Goal: Find specific page/section: Find specific page/section

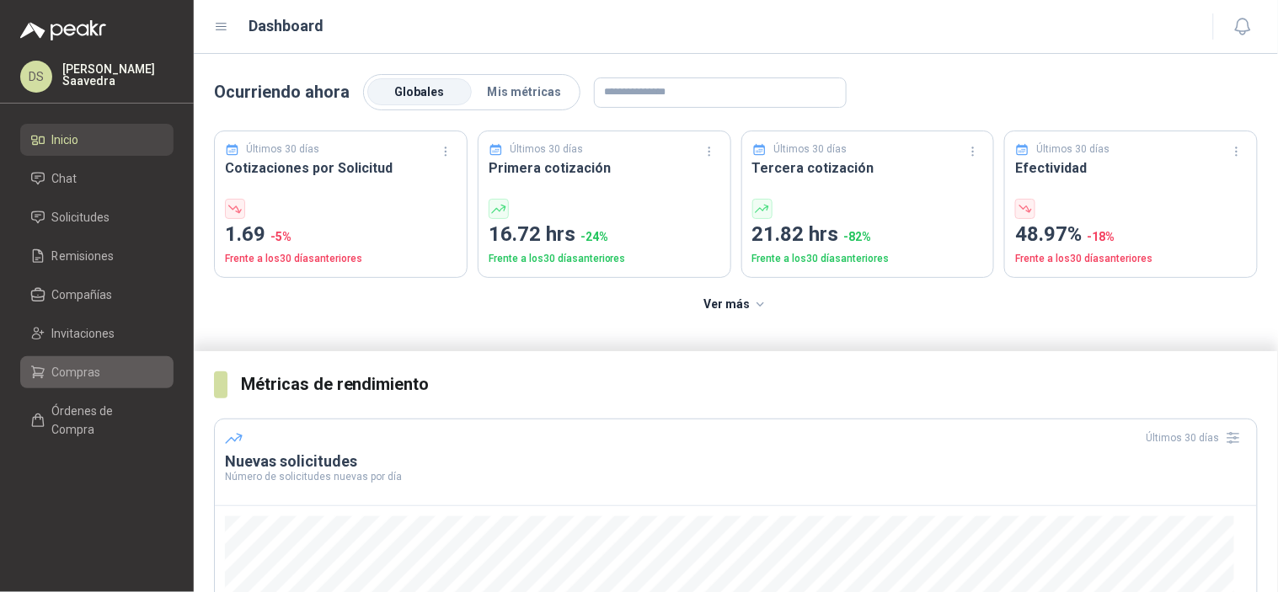
click at [88, 372] on span "Compras" at bounding box center [76, 372] width 49 height 19
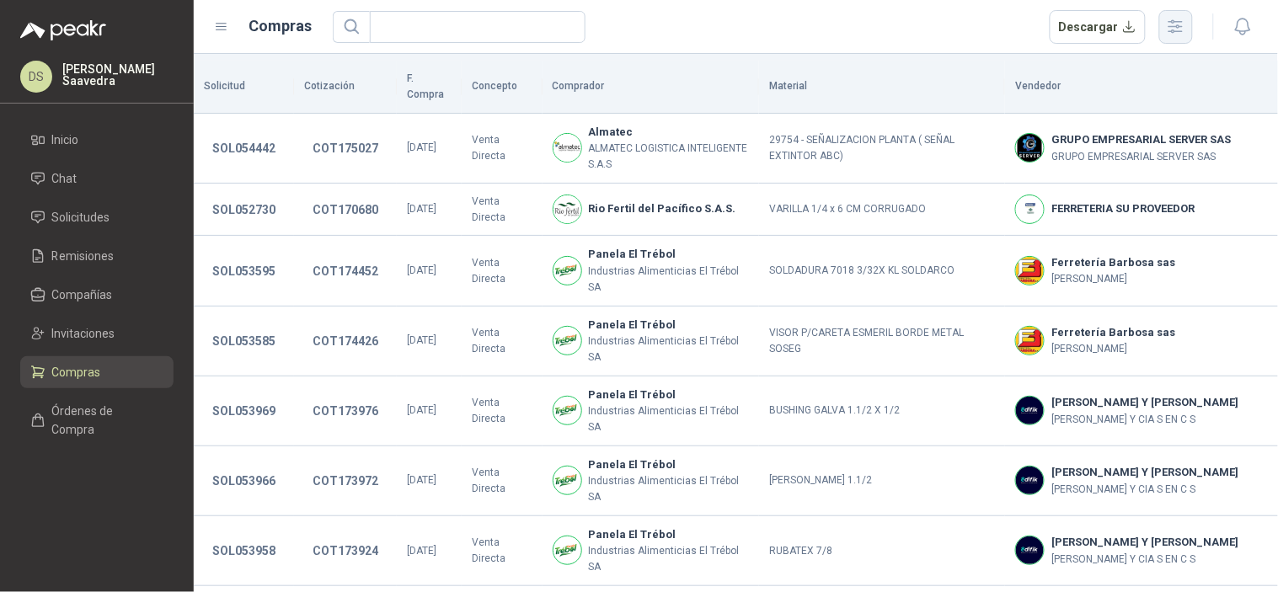
click at [1169, 18] on icon "button" at bounding box center [1175, 26] width 19 height 19
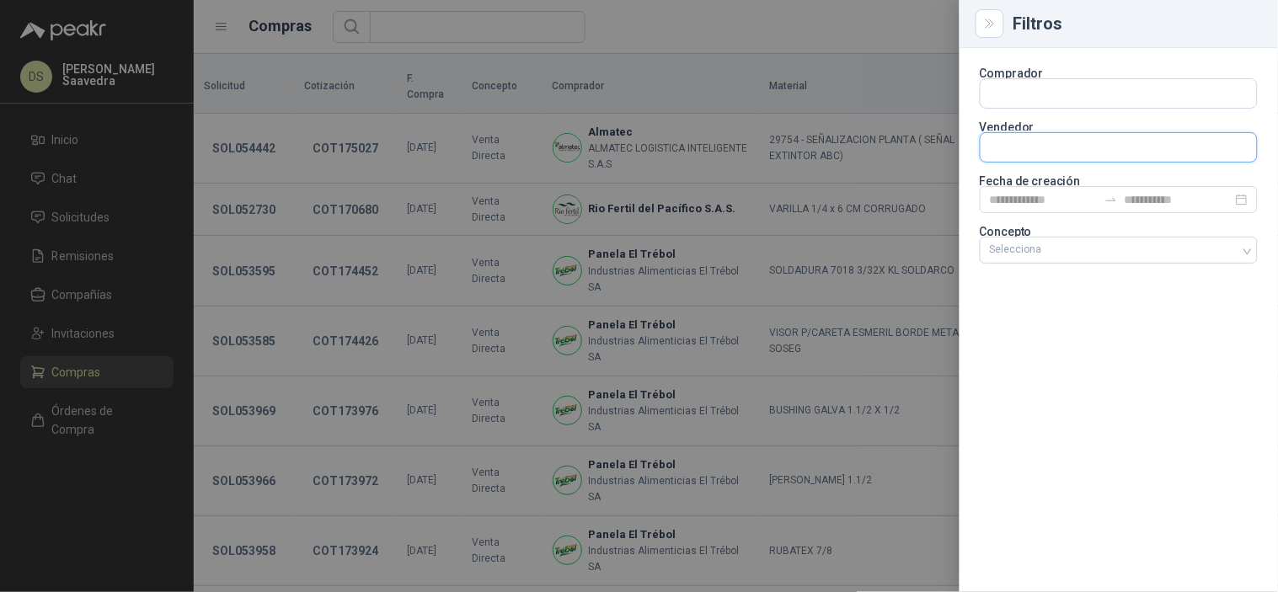
click at [1081, 108] on input "text" at bounding box center [1119, 93] width 276 height 29
type input "*****"
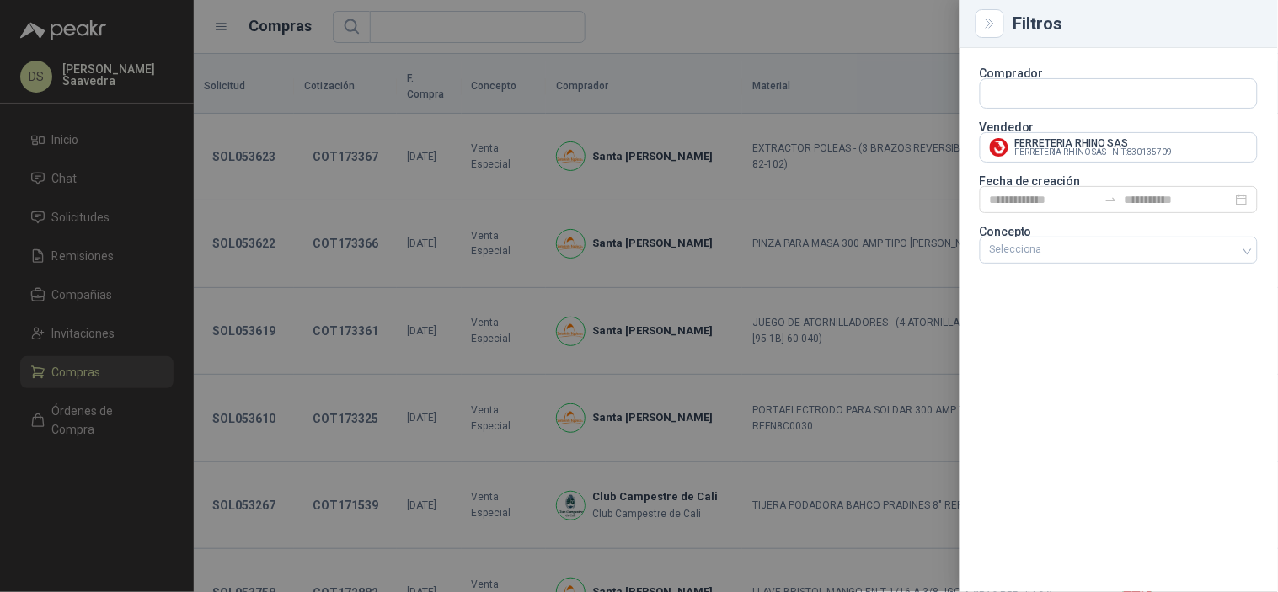
click at [895, 13] on div at bounding box center [639, 296] width 1278 height 592
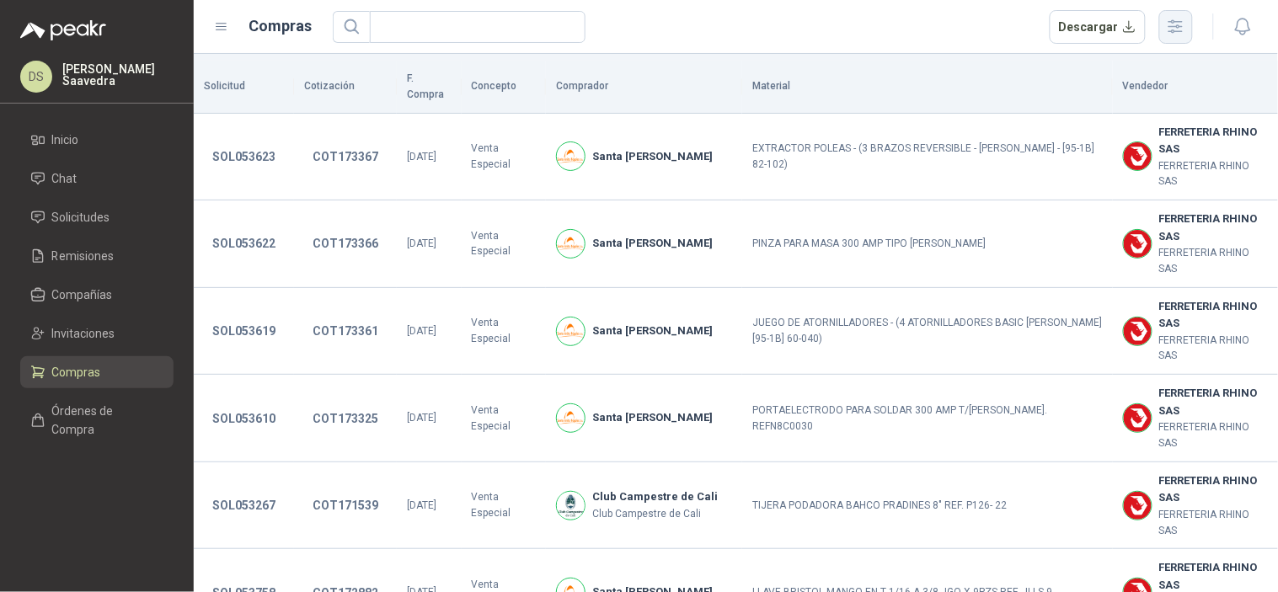
click at [1178, 31] on icon "button" at bounding box center [1175, 26] width 13 height 13
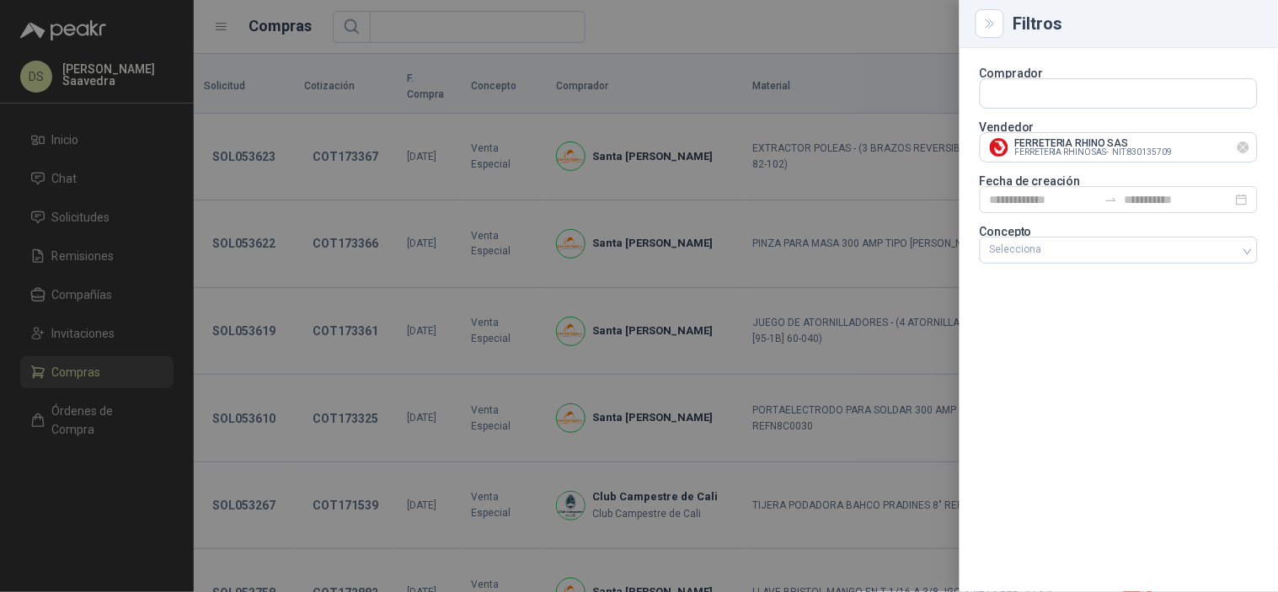
click at [1245, 147] on icon "Limpiar" at bounding box center [1244, 148] width 14 height 14
click at [1207, 108] on input "text" at bounding box center [1119, 93] width 276 height 29
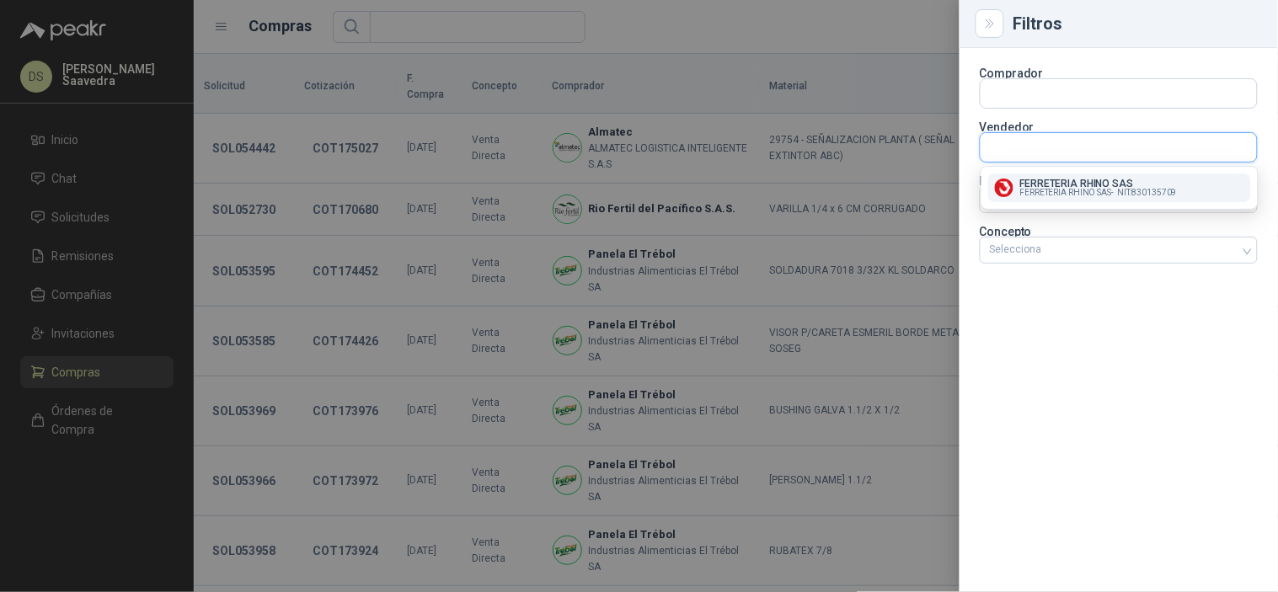
type input "*"
type input "****"
click at [1089, 179] on p "FISA Ferreteria Industrial" at bounding box center [1076, 184] width 113 height 10
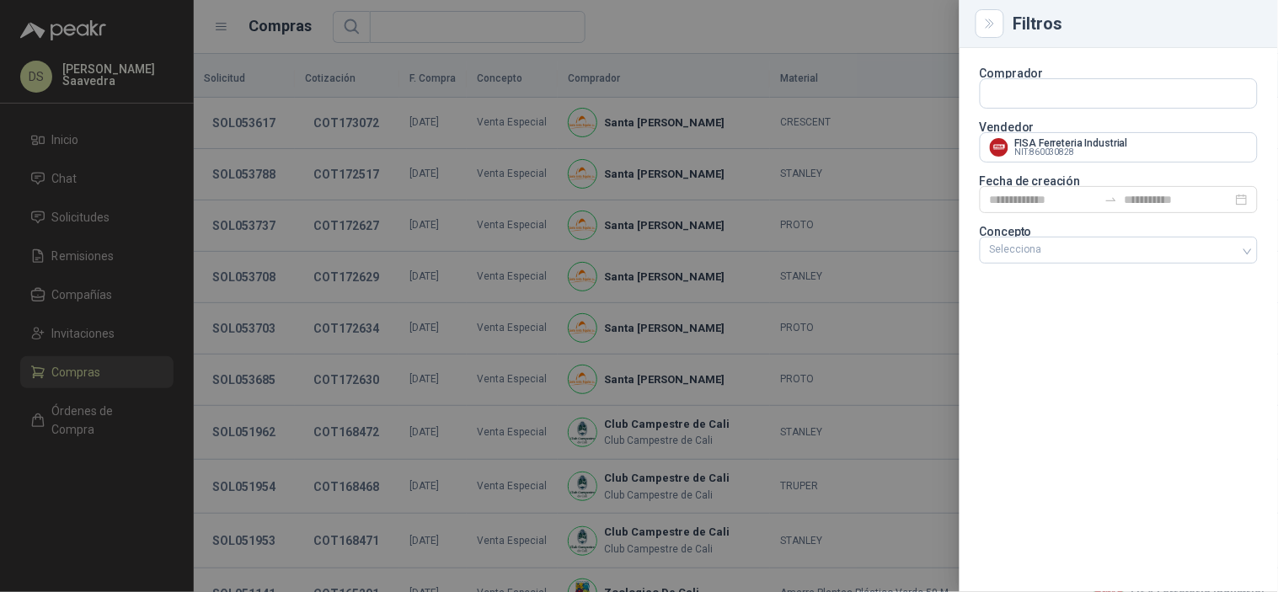
click at [800, 40] on div at bounding box center [639, 296] width 1278 height 592
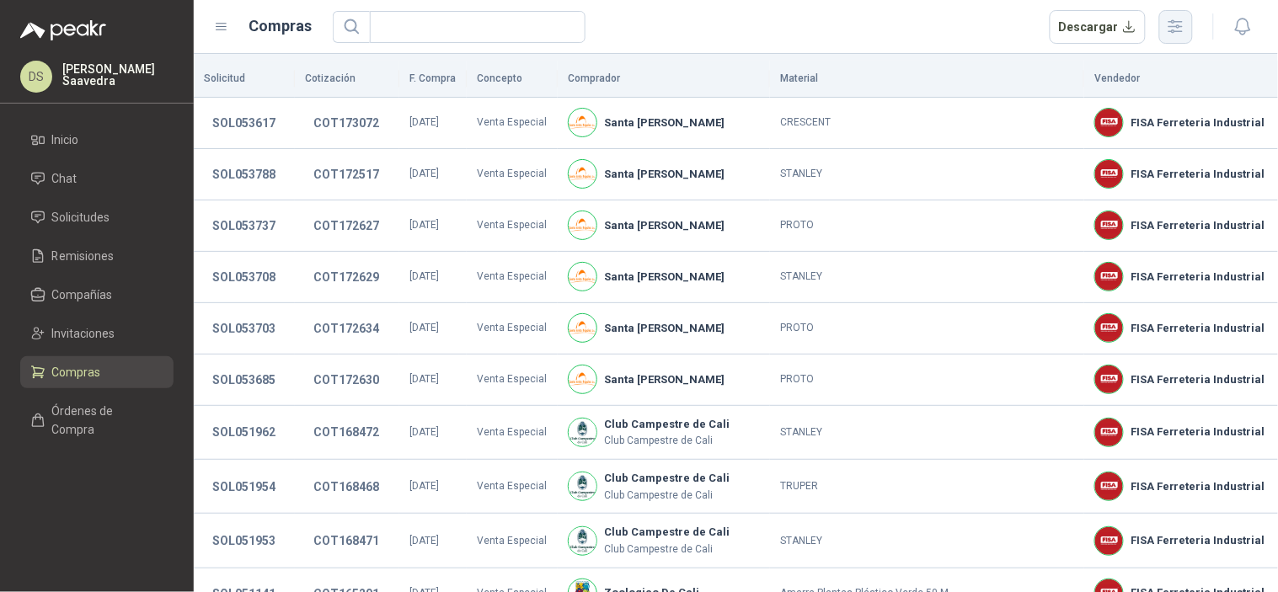
click at [1188, 29] on button "button" at bounding box center [1176, 27] width 34 height 34
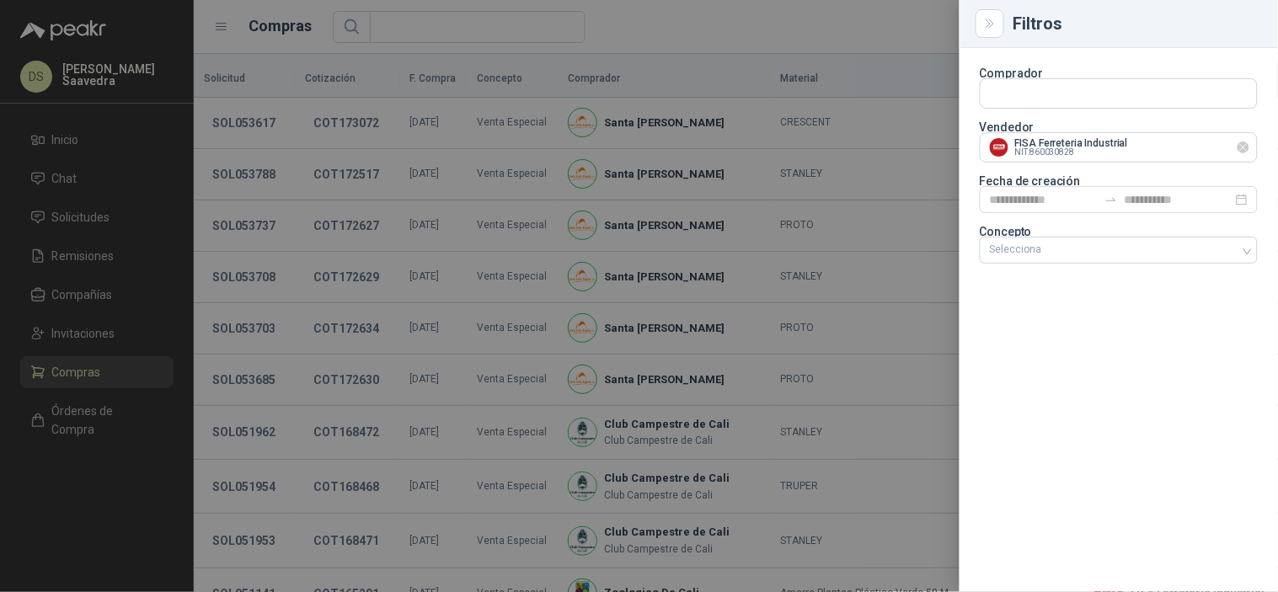
click at [1244, 153] on icon "Limpiar" at bounding box center [1244, 148] width 14 height 14
click at [1203, 108] on input "text" at bounding box center [1119, 93] width 276 height 29
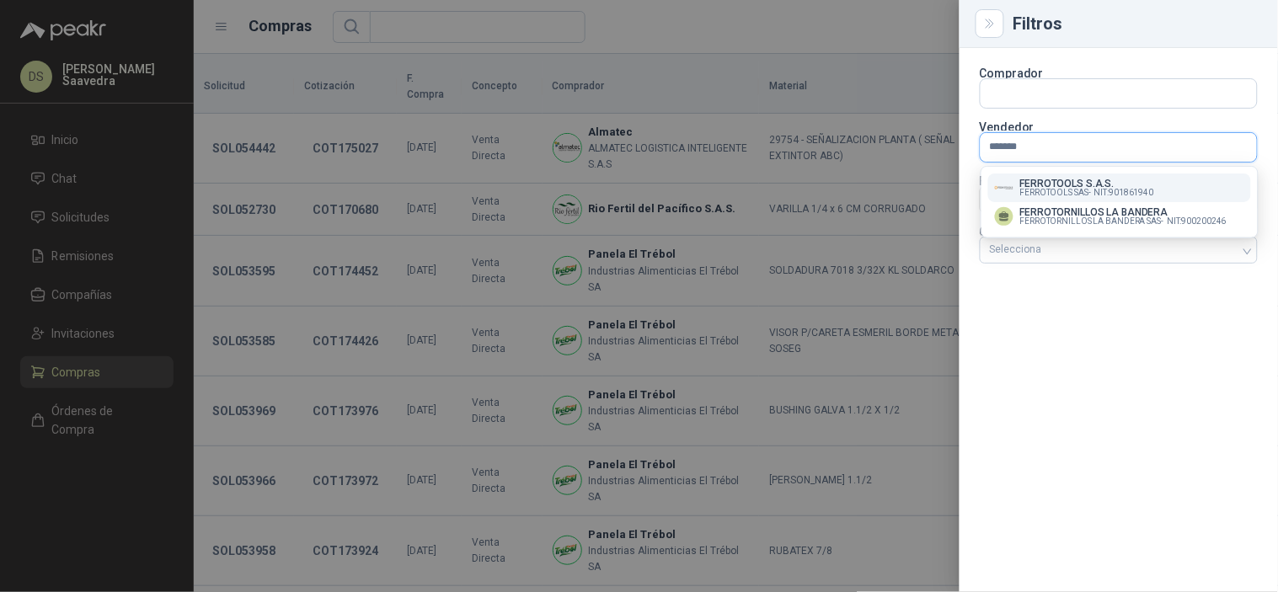
type input "*******"
click at [1123, 179] on p "FERROTOOLS S.A.S." at bounding box center [1087, 184] width 134 height 10
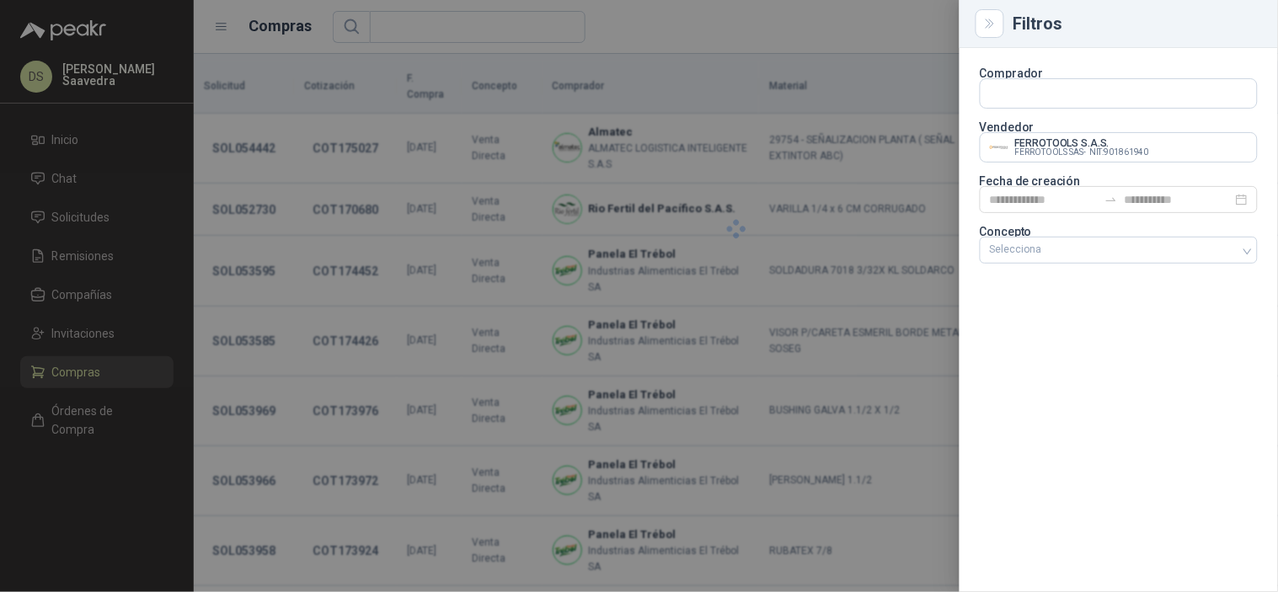
click at [801, 35] on div at bounding box center [639, 296] width 1278 height 592
